Goal: Information Seeking & Learning: Learn about a topic

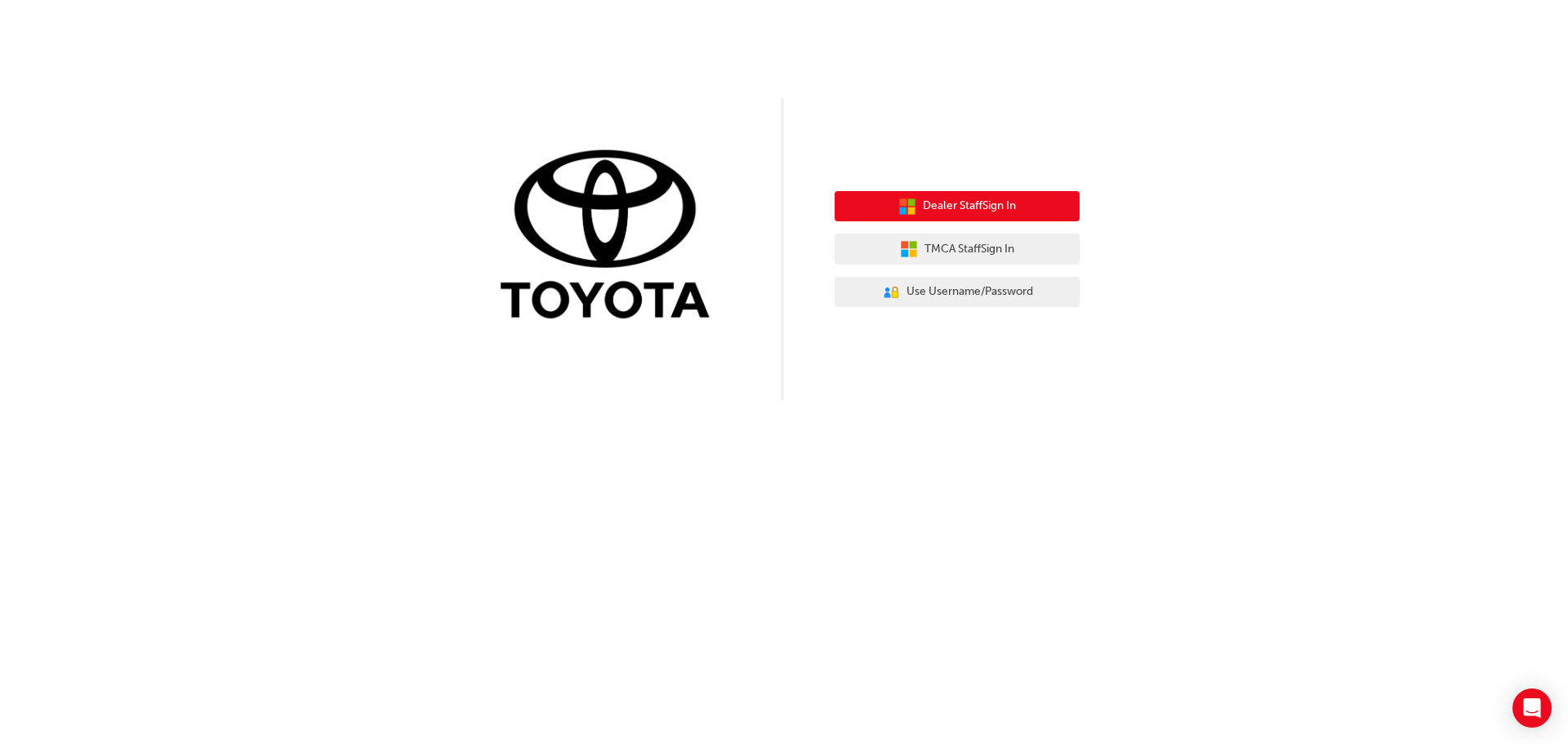
click at [953, 200] on span "Dealer Staff Sign In" at bounding box center [969, 206] width 93 height 19
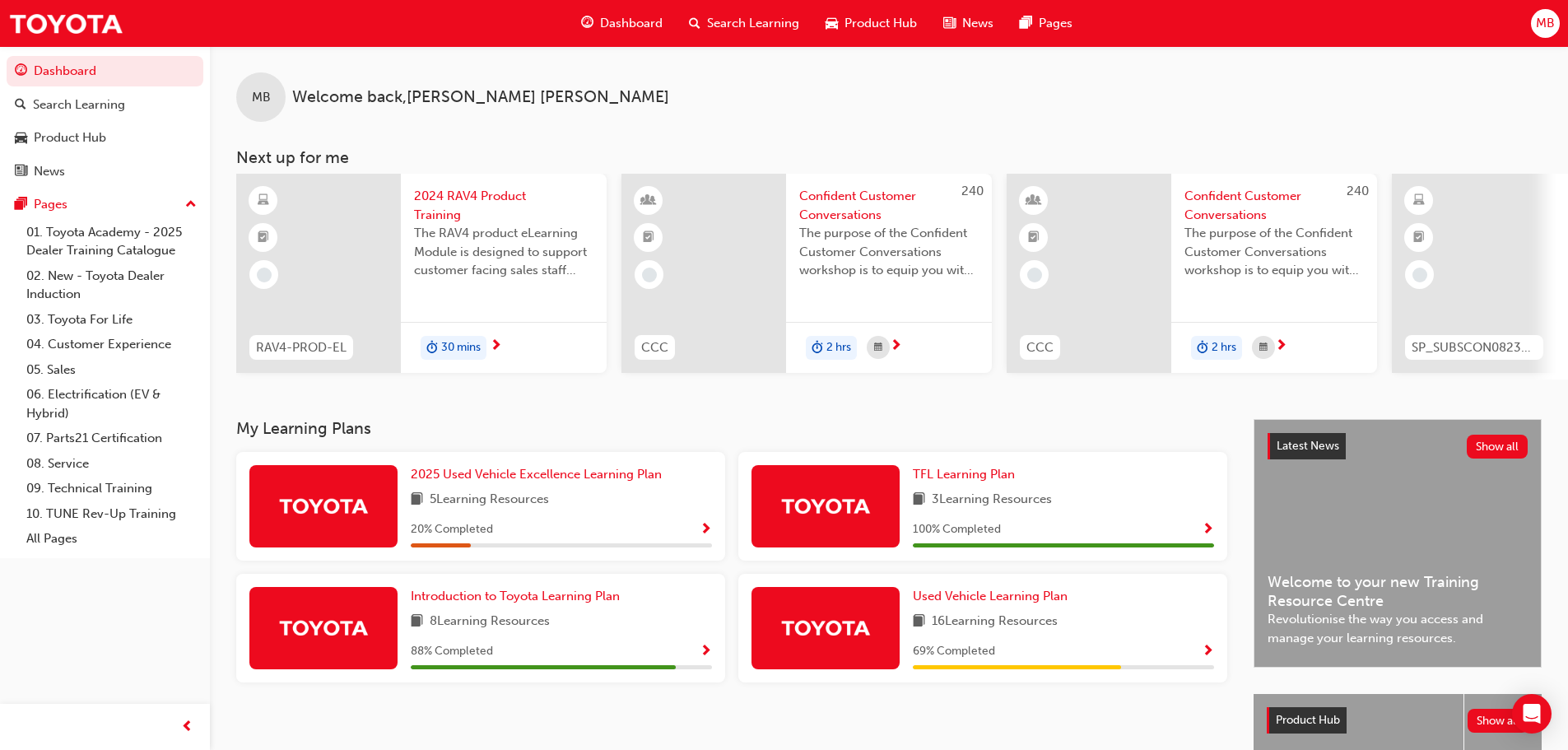
click at [473, 189] on span "2024 RAV4 Product Training" at bounding box center [504, 205] width 180 height 37
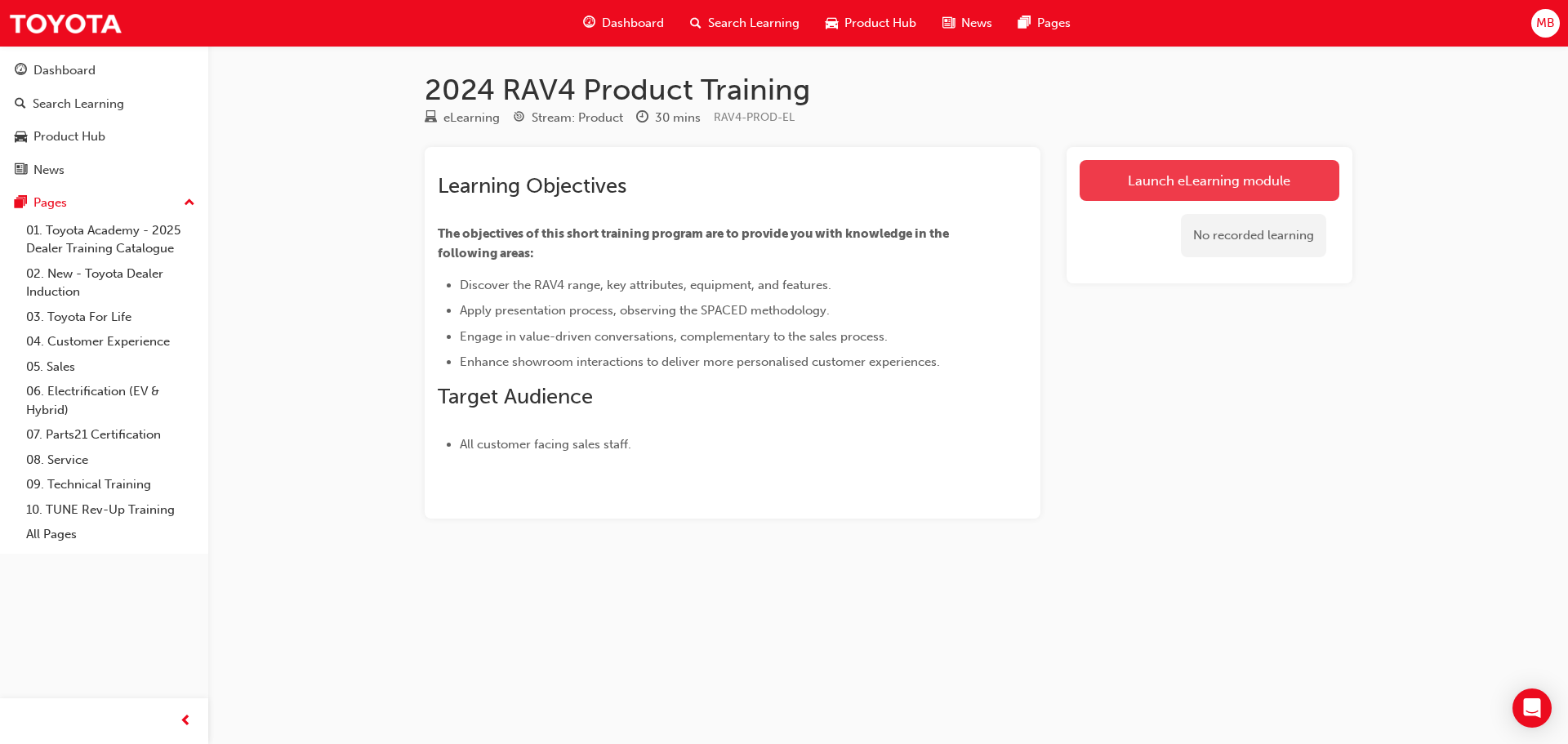
click at [1174, 176] on link "Launch eLearning module" at bounding box center [1209, 180] width 260 height 41
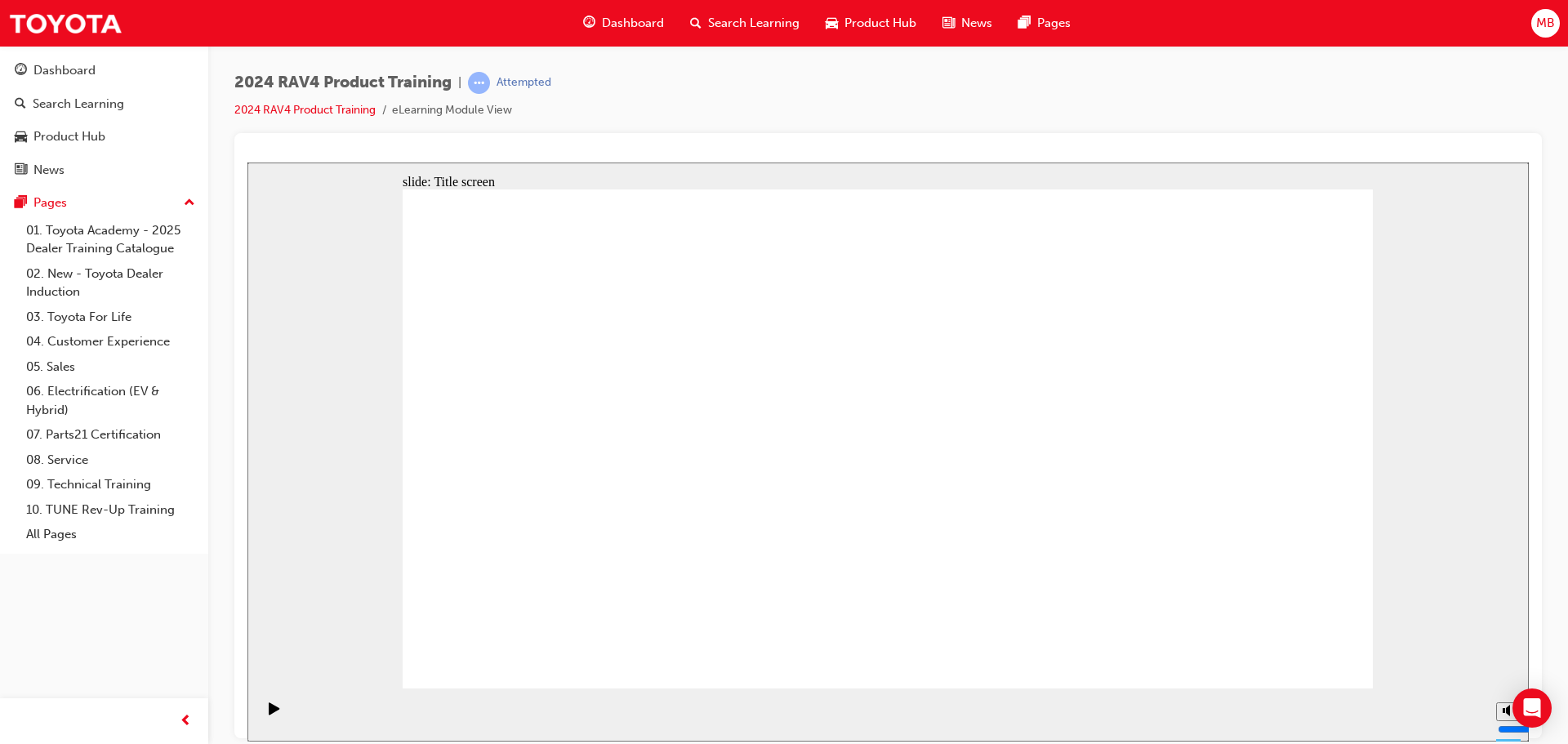
drag, startPoint x: 891, startPoint y: 653, endPoint x: 872, endPoint y: 642, distance: 22.0
